Goal: Task Accomplishment & Management: Manage account settings

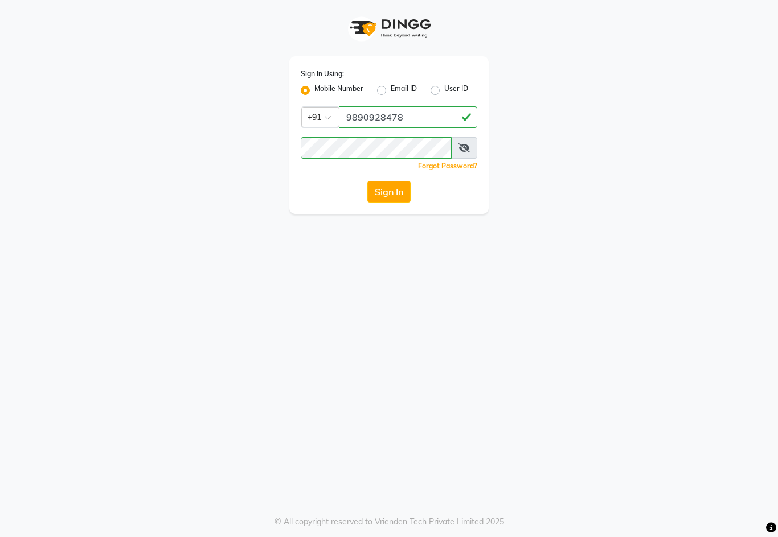
click at [405, 197] on button "Sign In" at bounding box center [388, 192] width 43 height 22
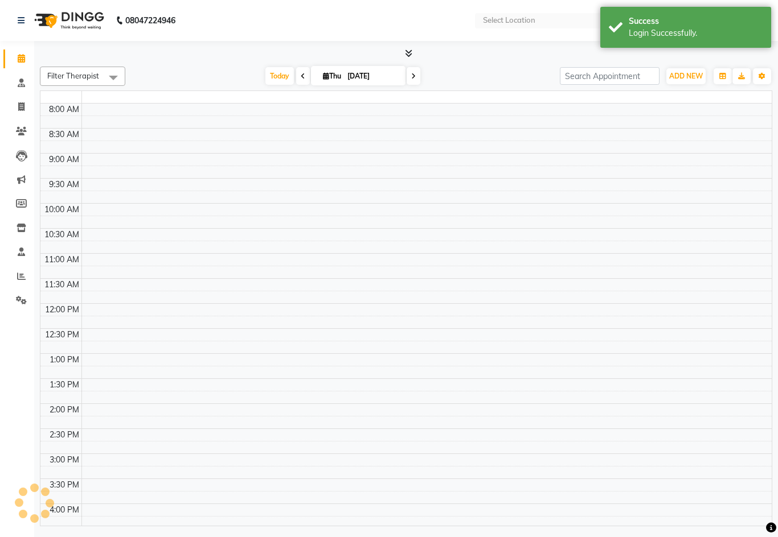
select select "en"
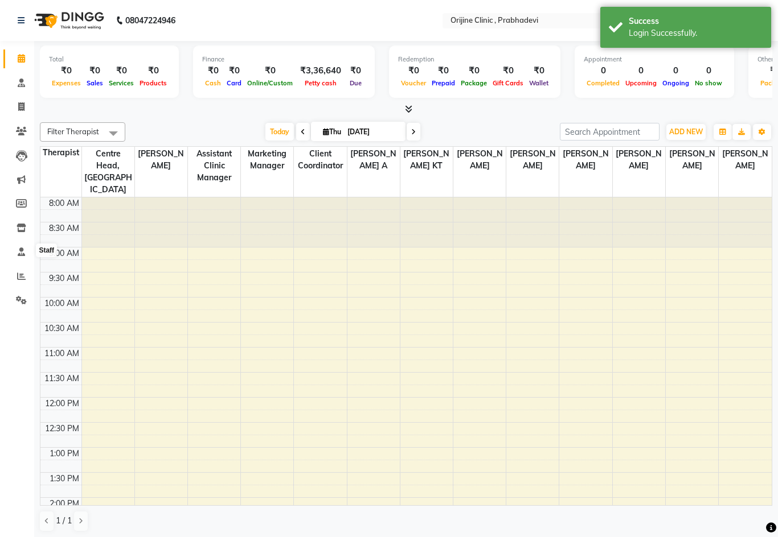
click at [26, 255] on span at bounding box center [21, 252] width 20 height 13
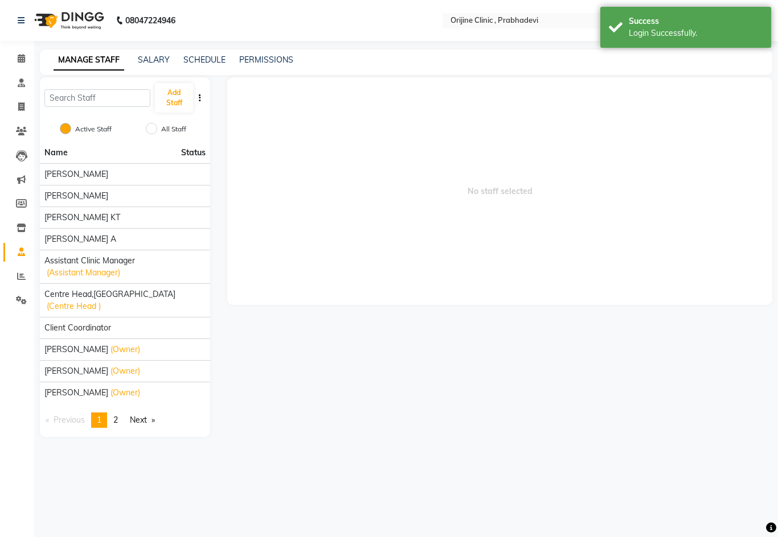
click at [276, 60] on link "PERMISSIONS" at bounding box center [266, 60] width 54 height 10
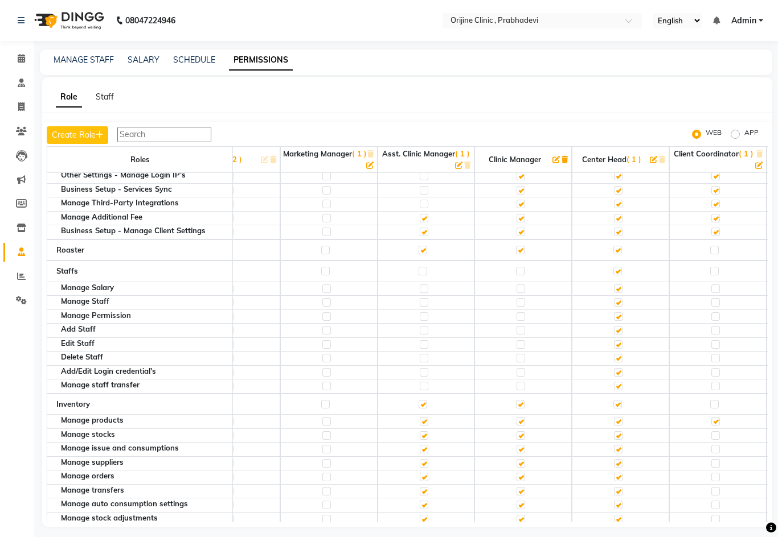
scroll to position [1136, 51]
click at [714, 400] on label at bounding box center [714, 404] width 9 height 9
click at [714, 401] on input "checkbox" at bounding box center [713, 404] width 7 height 7
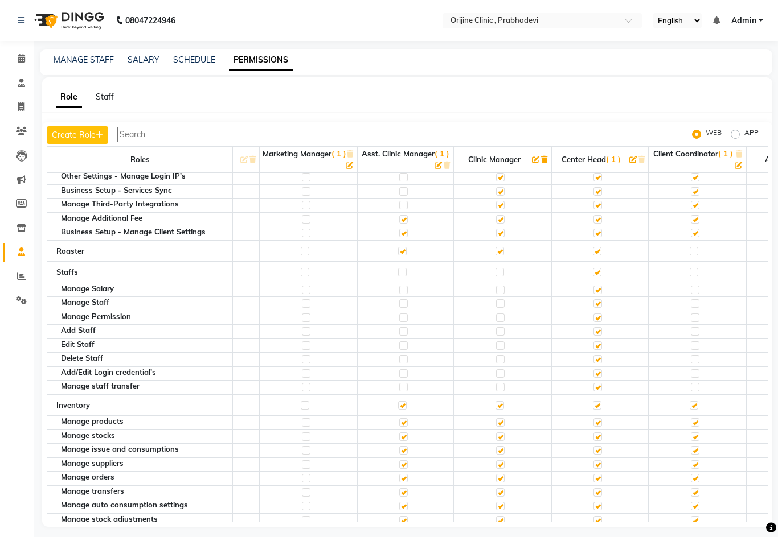
scroll to position [1135, 71]
click at [696, 446] on label at bounding box center [695, 450] width 9 height 9
click at [696, 447] on input "checkbox" at bounding box center [694, 450] width 7 height 7
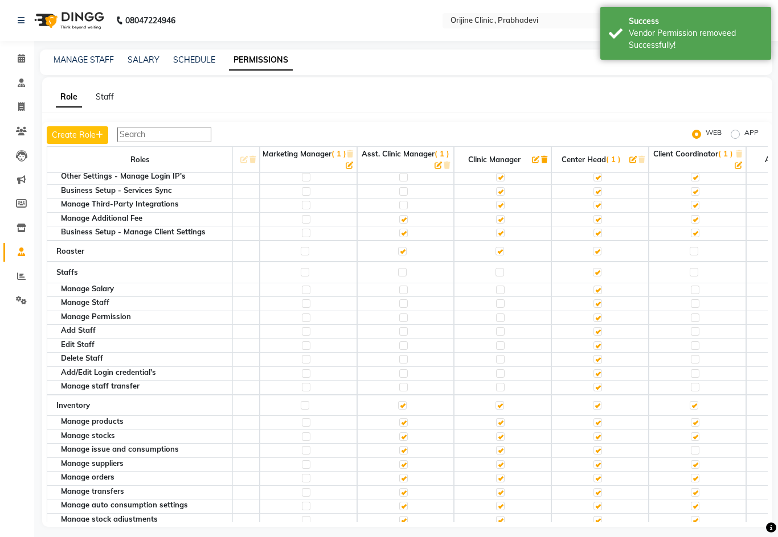
click at [694, 433] on label at bounding box center [695, 437] width 9 height 9
click at [694, 433] on input "checkbox" at bounding box center [694, 436] width 7 height 7
click at [701, 472] on td at bounding box center [697, 479] width 97 height 14
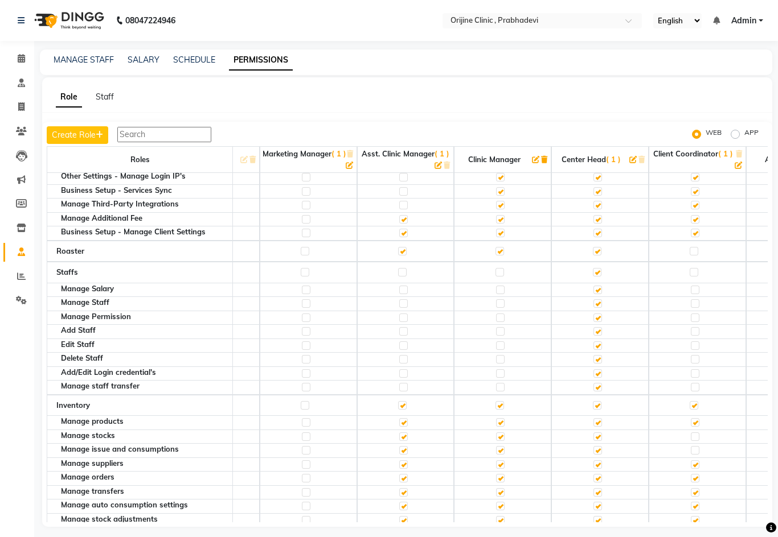
click at [696, 474] on label at bounding box center [695, 478] width 9 height 9
click at [696, 475] on input "checkbox" at bounding box center [694, 478] width 7 height 7
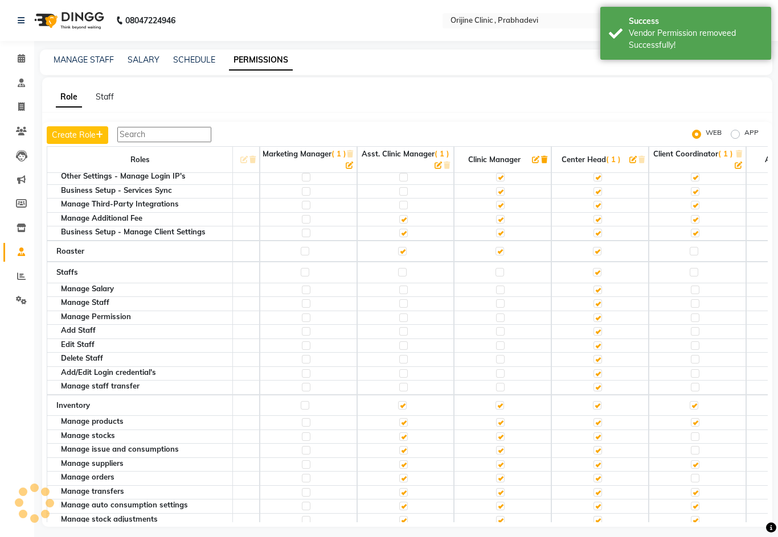
click at [695, 461] on label at bounding box center [695, 465] width 9 height 9
click at [695, 461] on input "checkbox" at bounding box center [694, 464] width 7 height 7
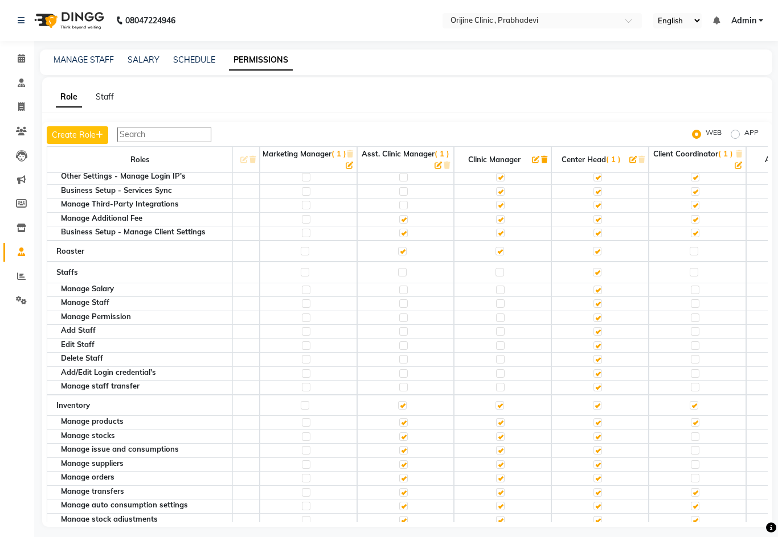
click at [696, 489] on label at bounding box center [695, 493] width 9 height 9
click at [696, 489] on input "checkbox" at bounding box center [694, 492] width 7 height 7
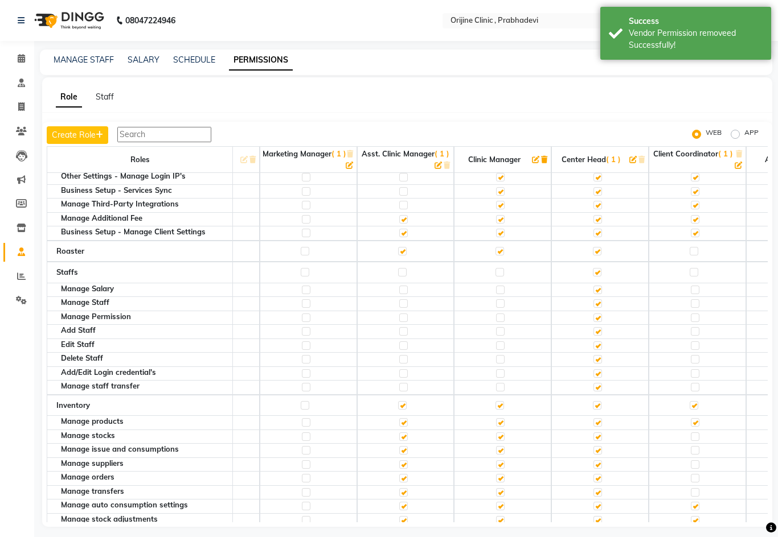
click at [694, 502] on label at bounding box center [695, 506] width 9 height 9
click at [694, 503] on input "checkbox" at bounding box center [694, 506] width 7 height 7
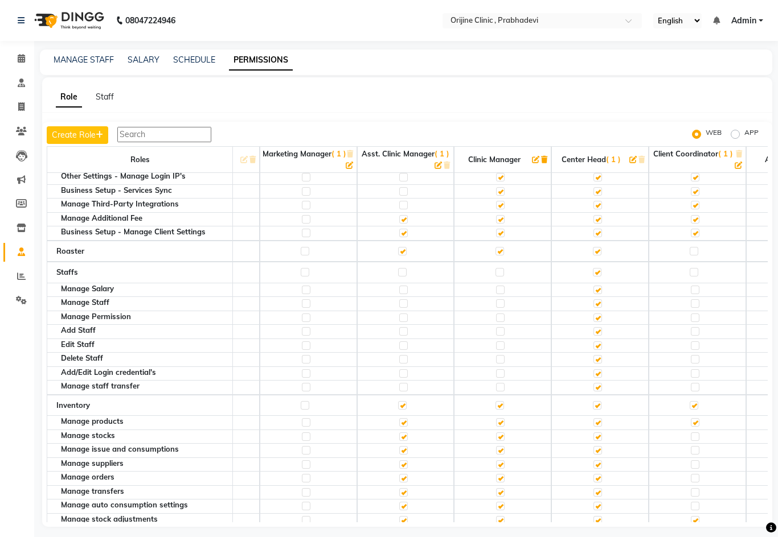
click at [693, 502] on label at bounding box center [695, 506] width 9 height 9
click at [693, 503] on input "checkbox" at bounding box center [694, 506] width 7 height 7
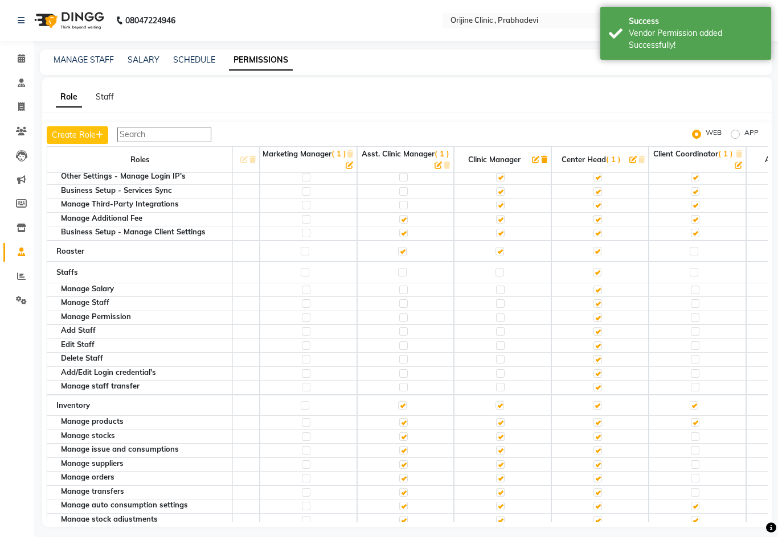
click at [693, 502] on label at bounding box center [695, 506] width 9 height 9
click at [693, 503] on input "checkbox" at bounding box center [694, 506] width 7 height 7
click at [696, 502] on label at bounding box center [695, 506] width 9 height 9
click at [696, 503] on input "checkbox" at bounding box center [694, 506] width 7 height 7
click at [691, 489] on label at bounding box center [695, 493] width 9 height 9
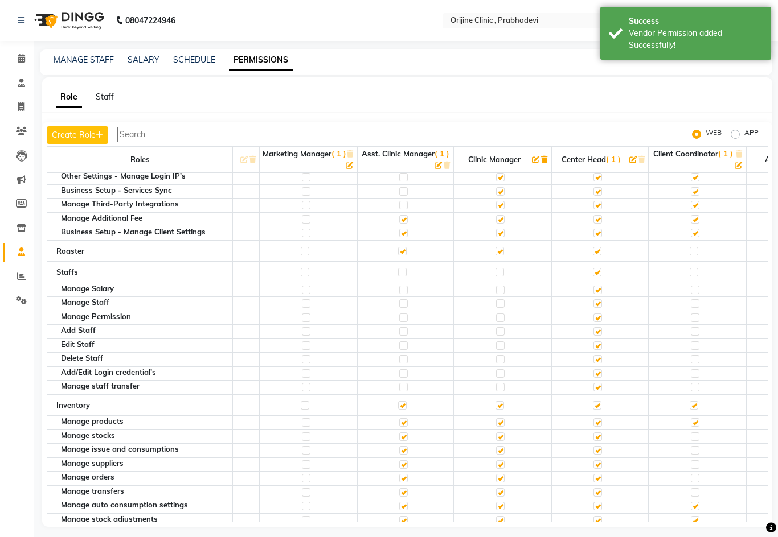
click at [691, 489] on input "checkbox" at bounding box center [694, 492] width 7 height 7
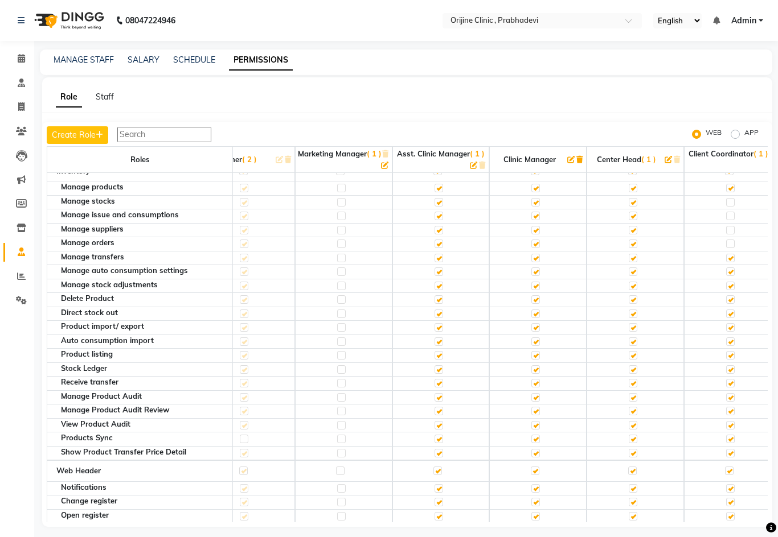
scroll to position [1322, 24]
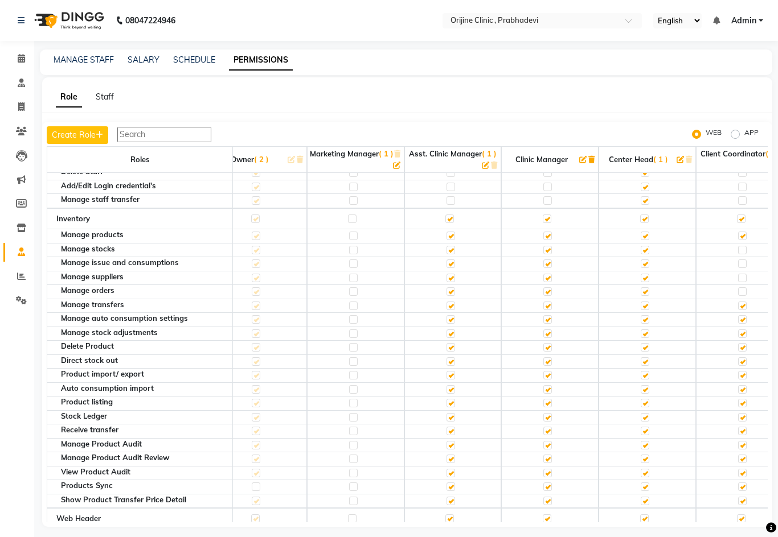
click at [745, 33] on nav "08047224946 Select Location × Orijine Clinic , Prabhadevi English ENGLISH Españ…" at bounding box center [389, 20] width 778 height 41
click at [752, 24] on span "Admin" at bounding box center [743, 21] width 25 height 12
click at [745, 24] on span "Admin" at bounding box center [743, 21] width 25 height 12
click at [746, 25] on span "Admin" at bounding box center [743, 21] width 25 height 12
click at [707, 86] on link "Sign out" at bounding box center [705, 78] width 104 height 18
